Goal: Answer question/provide support: Share knowledge or assist other users

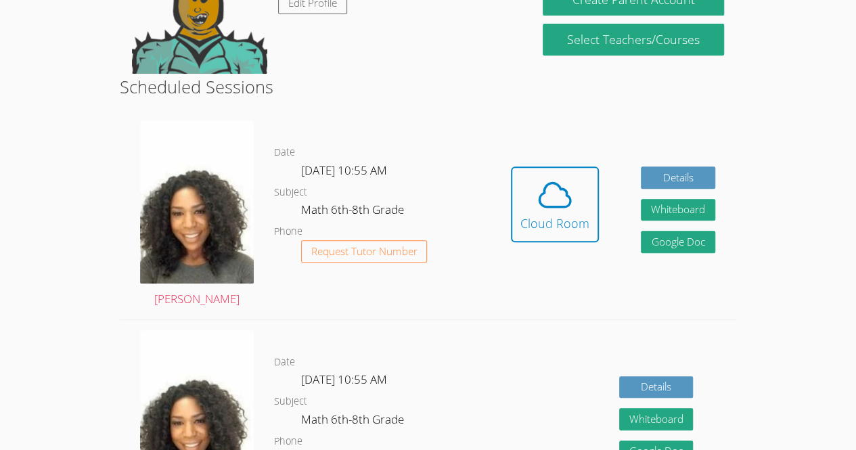
scroll to position [285, 0]
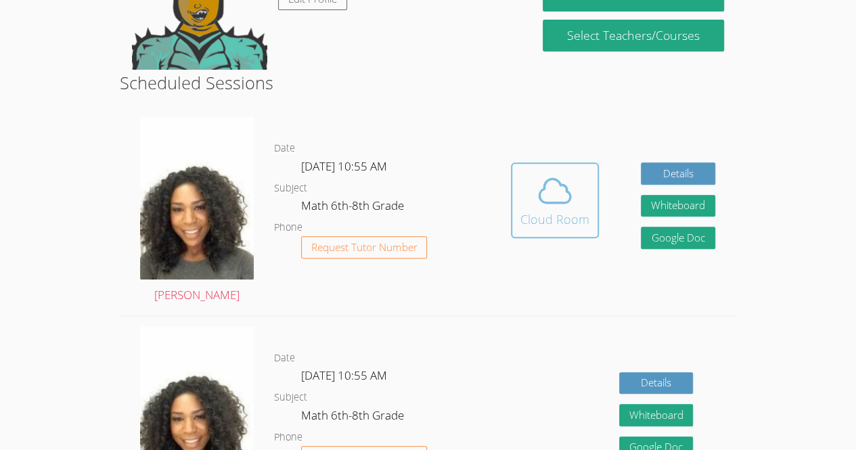
click at [549, 190] on icon at bounding box center [555, 191] width 38 height 38
click at [532, 181] on span at bounding box center [554, 191] width 69 height 38
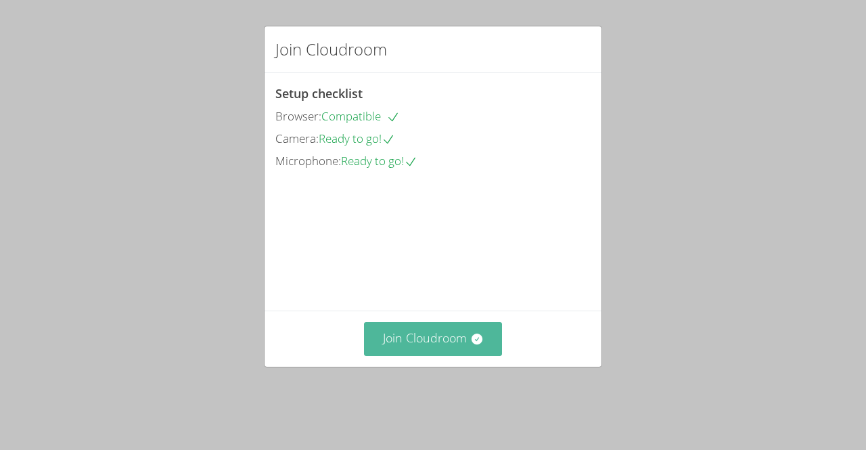
click at [458, 348] on button "Join Cloudroom" at bounding box center [433, 338] width 139 height 33
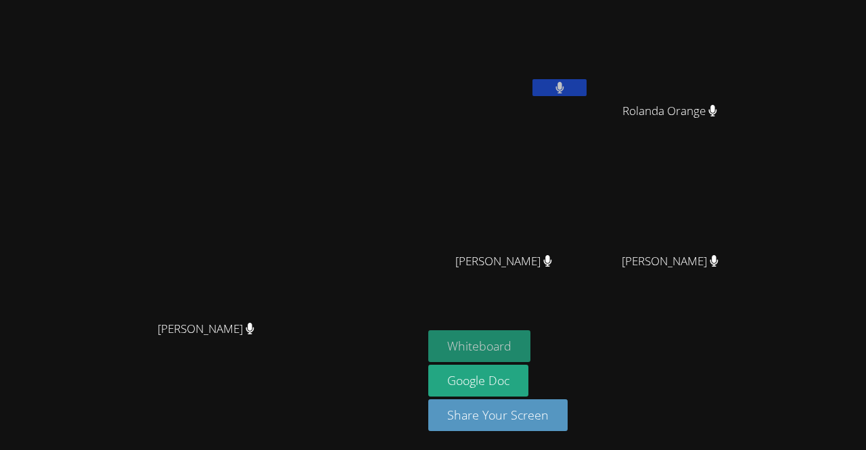
click at [530, 346] on button "Whiteboard" at bounding box center [479, 346] width 102 height 32
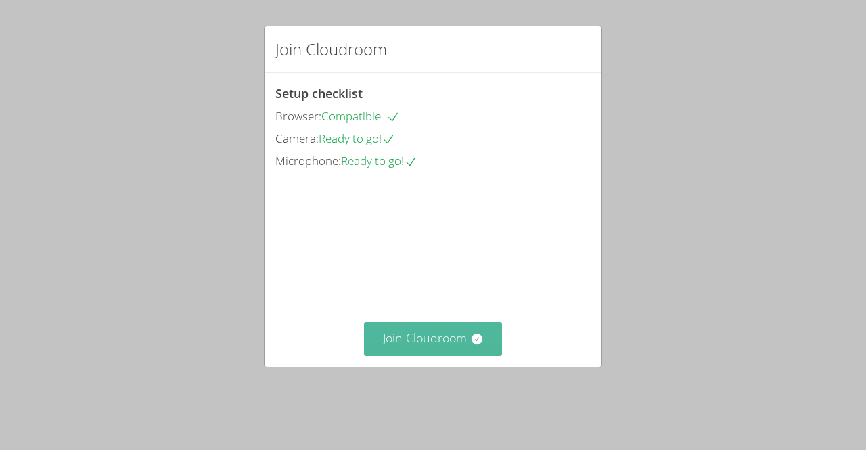
click at [453, 353] on button "Join Cloudroom" at bounding box center [433, 338] width 139 height 33
click at [433, 355] on button "Join Cloudroom" at bounding box center [433, 338] width 139 height 33
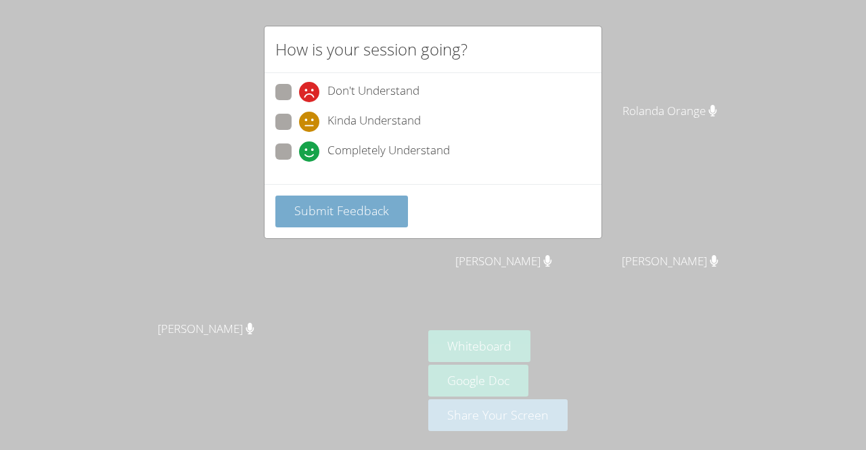
click at [327, 207] on span "Submit Feedback" at bounding box center [341, 210] width 95 height 16
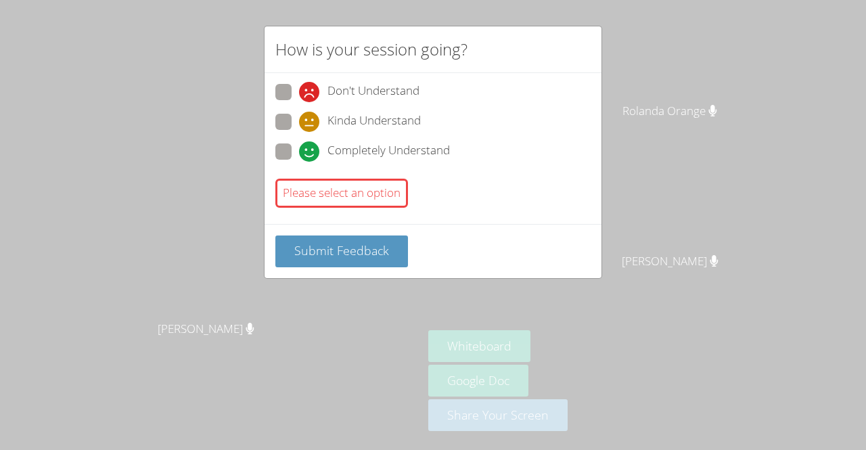
click at [391, 157] on span "Completely Understand" at bounding box center [388, 151] width 122 height 20
click at [311, 155] on input "Completely Understand" at bounding box center [305, 149] width 12 height 12
radio input "true"
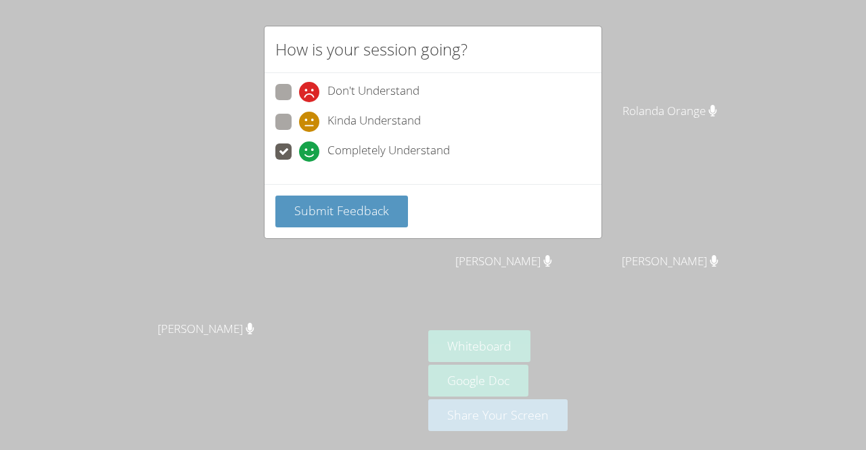
click at [407, 153] on span "Completely Understand" at bounding box center [388, 151] width 122 height 20
click at [311, 153] on input "Completely Understand" at bounding box center [305, 149] width 12 height 12
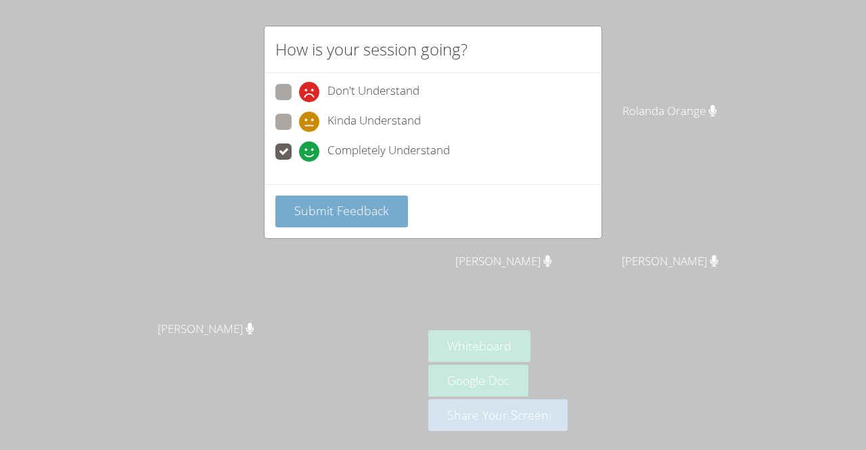
click at [371, 212] on span "Submit Feedback" at bounding box center [341, 210] width 95 height 16
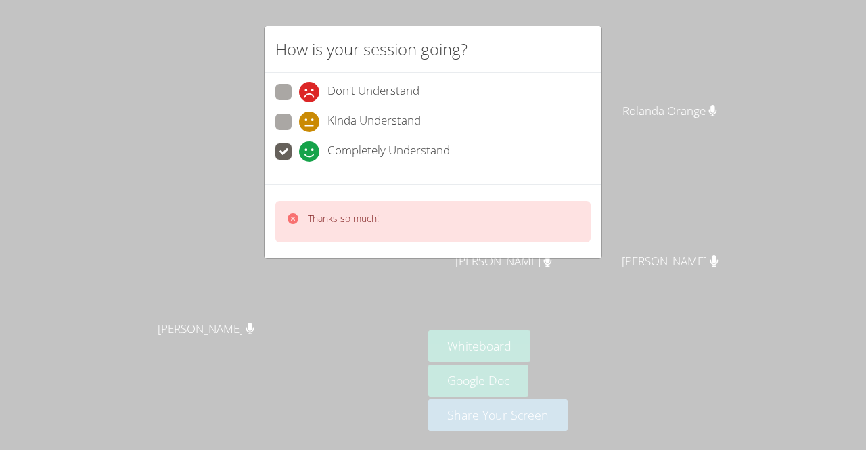
click at [384, 223] on div "Thanks so much!" at bounding box center [432, 221] width 315 height 41
click at [436, 150] on span "Completely Understand" at bounding box center [388, 151] width 122 height 20
click at [311, 150] on input "Completely Understand" at bounding box center [305, 149] width 12 height 12
click at [413, 226] on div "Thanks so much!" at bounding box center [432, 221] width 315 height 41
click at [402, 228] on div "Thanks so much!" at bounding box center [432, 221] width 315 height 41
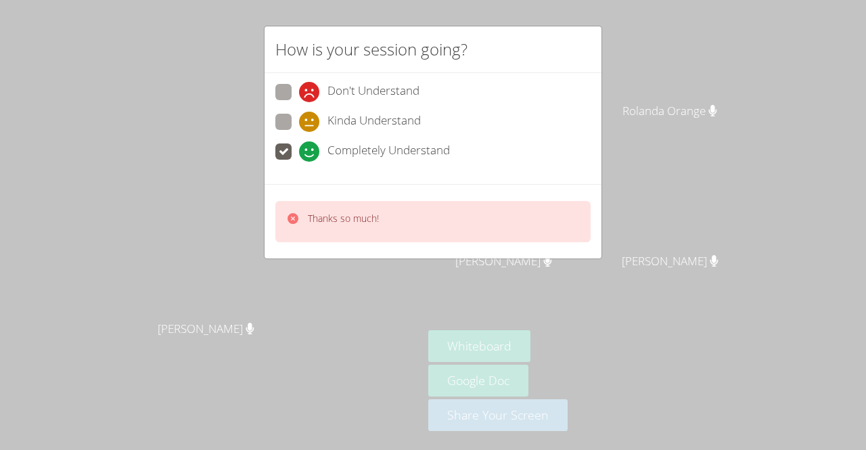
click at [405, 240] on div "Thanks so much!" at bounding box center [433, 221] width 337 height 74
click at [411, 235] on div "Thanks so much!" at bounding box center [432, 221] width 315 height 41
click at [263, 311] on video at bounding box center [211, 198] width 203 height 232
